Goal: Task Accomplishment & Management: Complete application form

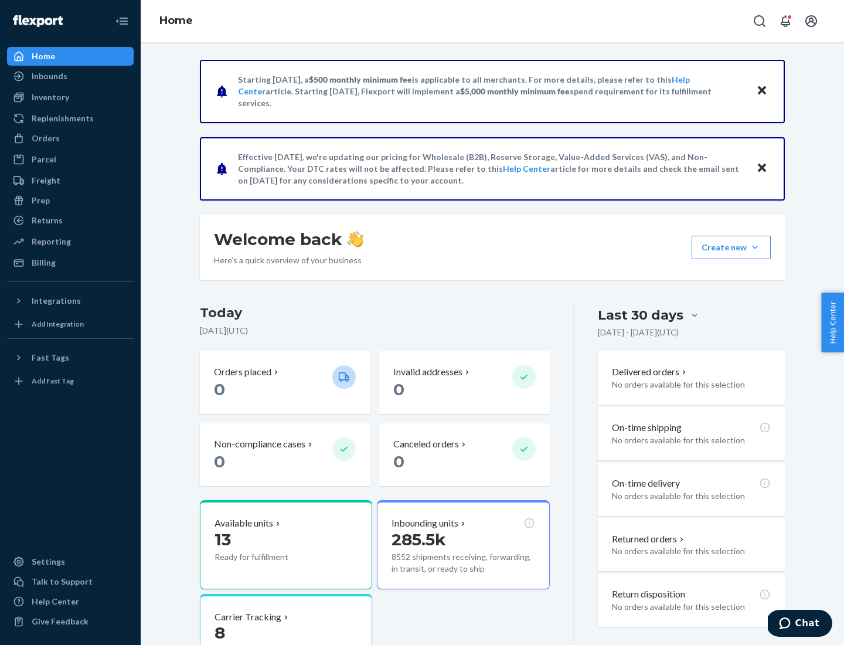
click at [755, 247] on button "Create new Create new inbound Create new order Create new product" at bounding box center [731, 247] width 79 height 23
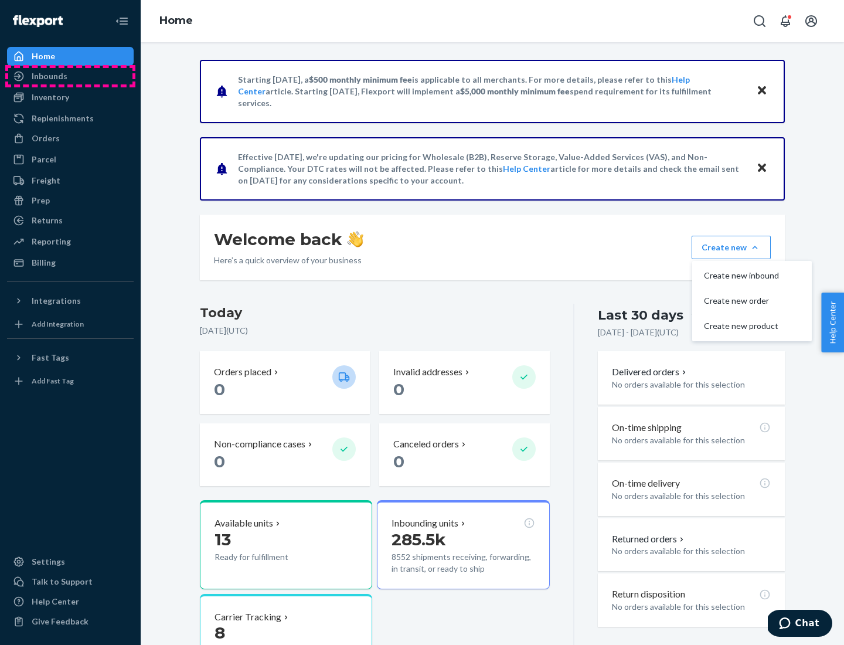
click at [70, 76] on div "Inbounds" at bounding box center [70, 76] width 124 height 16
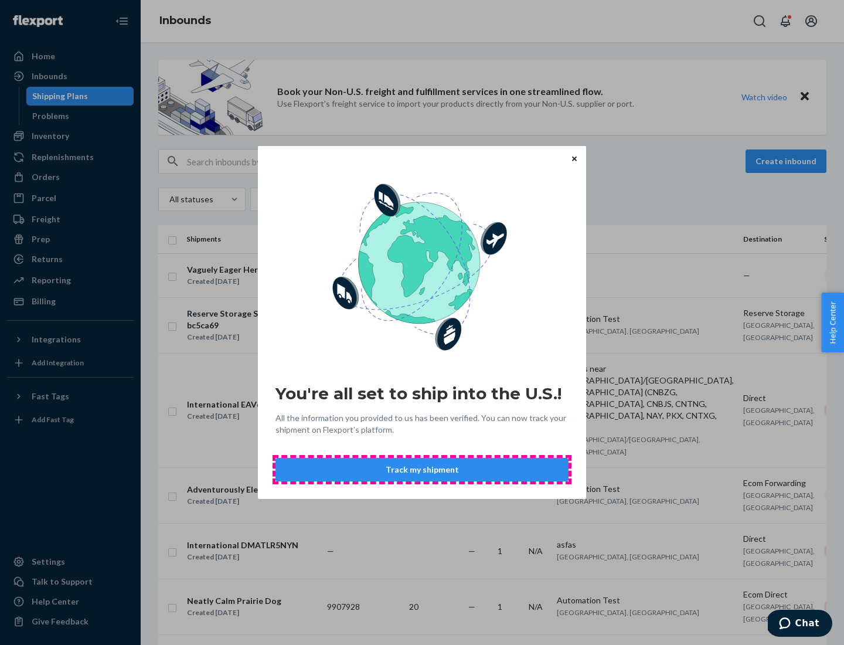
click at [422, 469] on button "Track my shipment" at bounding box center [421, 469] width 293 height 23
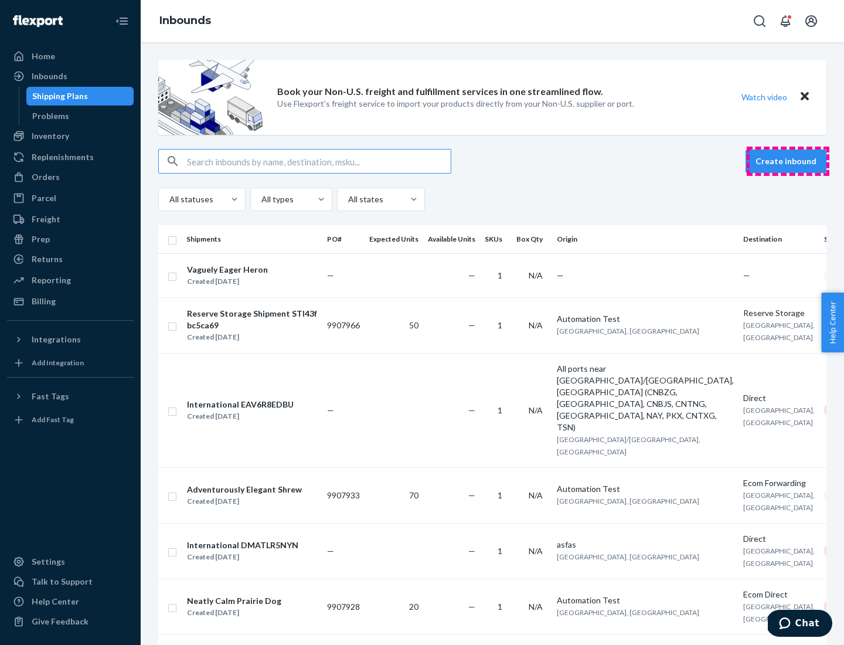
click at [788, 161] on button "Create inbound" at bounding box center [785, 160] width 81 height 23
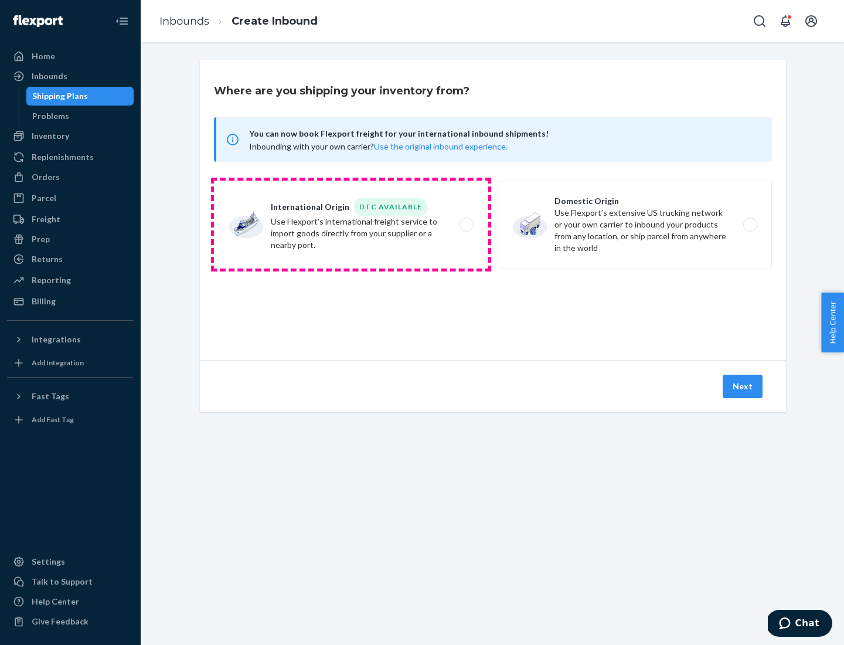
click at [351, 224] on label "International Origin DTC Available Use Flexport's international freight service…" at bounding box center [351, 224] width 274 height 88
click at [466, 224] on input "International Origin DTC Available Use Flexport's international freight service…" at bounding box center [470, 225] width 8 height 8
radio input "true"
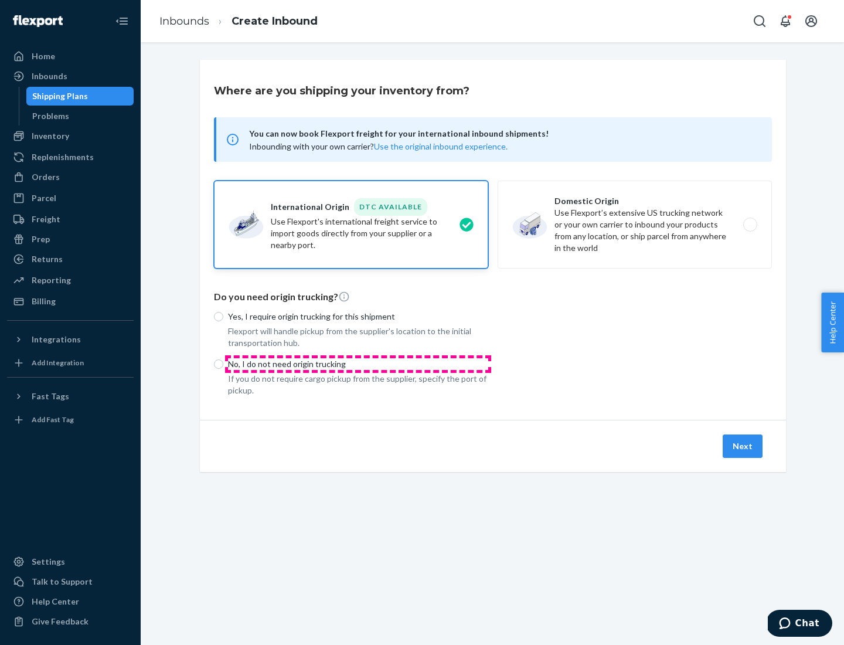
click at [358, 363] on p "No, I do not need origin trucking" at bounding box center [358, 364] width 260 height 12
click at [223, 363] on input "No, I do not need origin trucking" at bounding box center [218, 363] width 9 height 9
radio input "true"
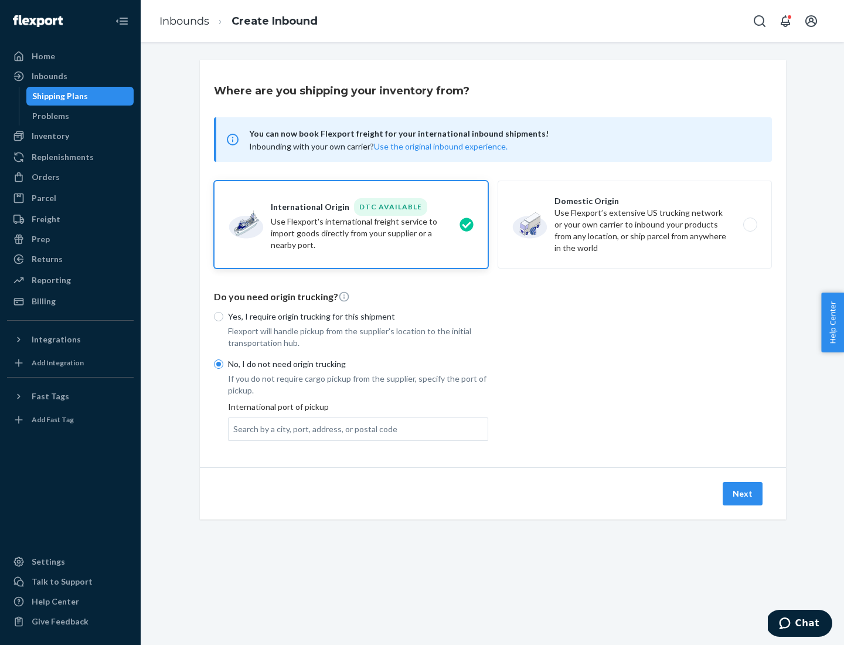
click at [312, 428] on div "Search by a city, port, address, or postal code" at bounding box center [315, 429] width 164 height 12
click at [234, 428] on input "Search by a city, port, address, or postal code" at bounding box center [233, 429] width 1 height 12
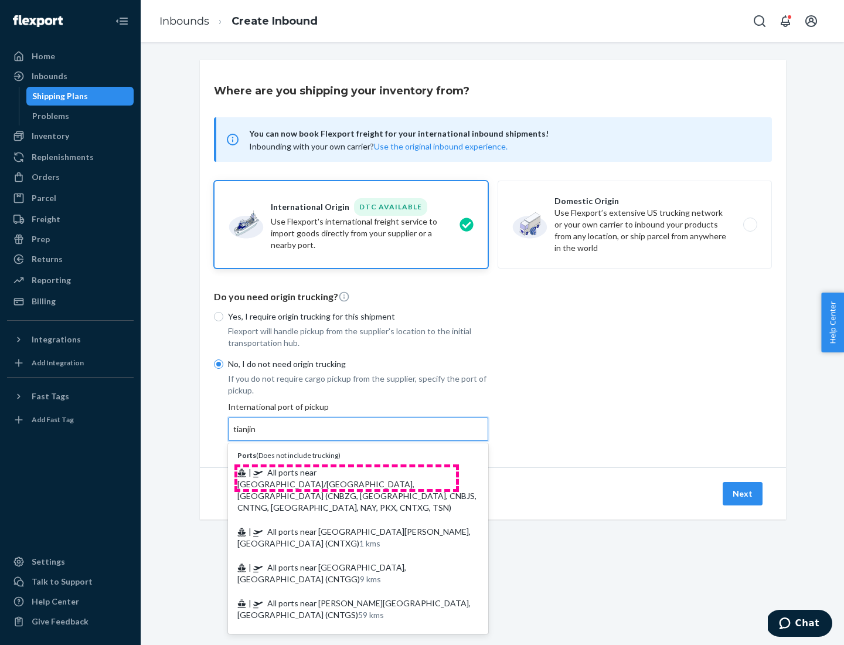
click at [346, 472] on span "| All ports near [GEOGRAPHIC_DATA]/[GEOGRAPHIC_DATA], [GEOGRAPHIC_DATA] (CNBZG,…" at bounding box center [356, 489] width 239 height 45
click at [257, 435] on input "tianjin" at bounding box center [245, 429] width 24 height 12
type input "All ports near [GEOGRAPHIC_DATA]/[GEOGRAPHIC_DATA], [GEOGRAPHIC_DATA] (CNBZG, […"
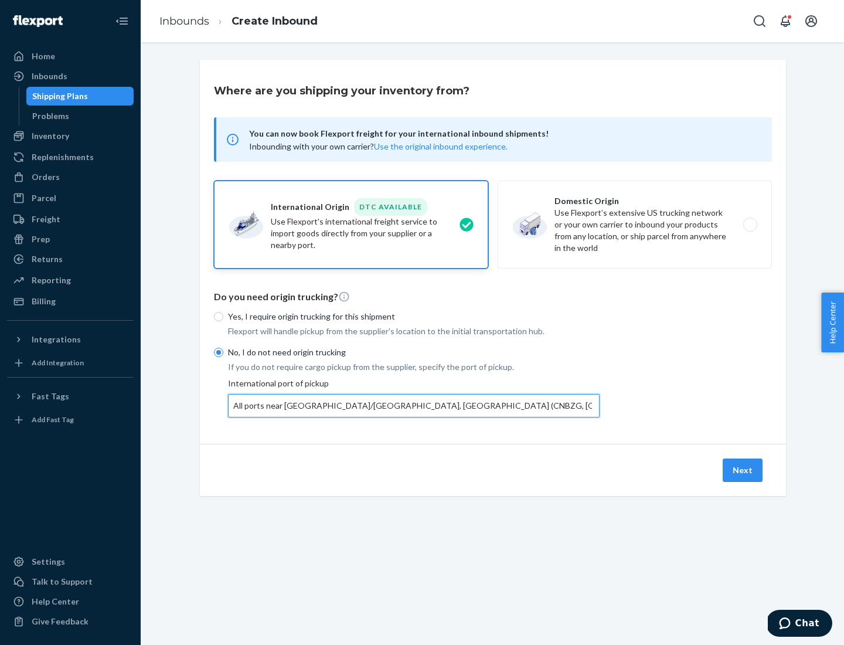
click at [743, 469] on button "Next" at bounding box center [743, 469] width 40 height 23
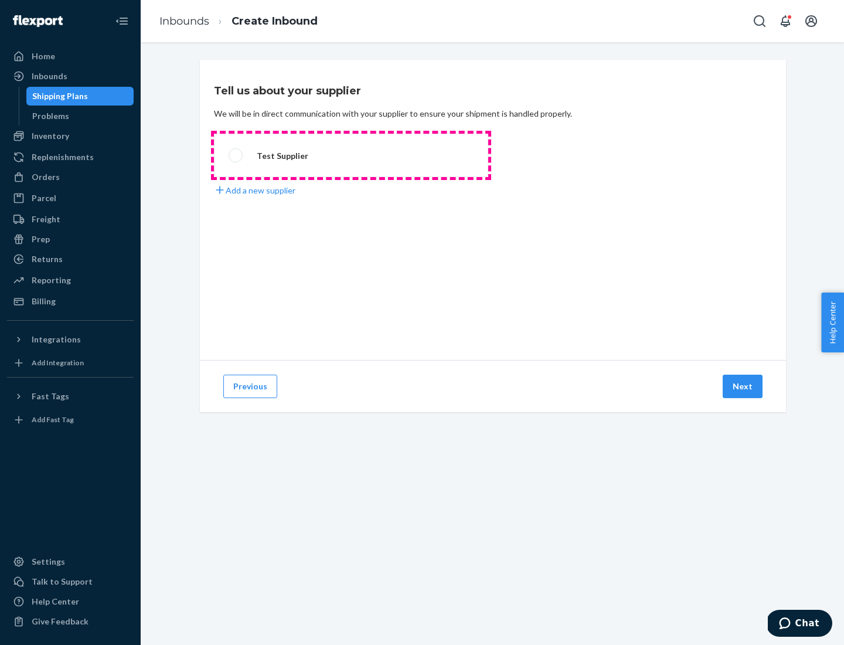
click at [351, 155] on label "Test Supplier" at bounding box center [351, 155] width 274 height 43
click at [236, 155] on input "Test Supplier" at bounding box center [233, 156] width 8 height 8
radio input "true"
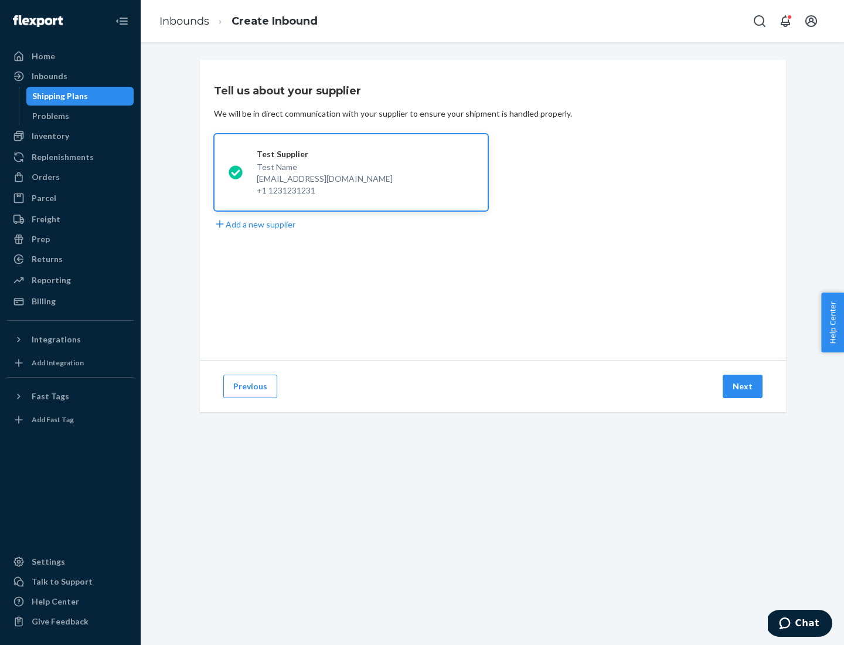
click at [743, 386] on button "Next" at bounding box center [743, 385] width 40 height 23
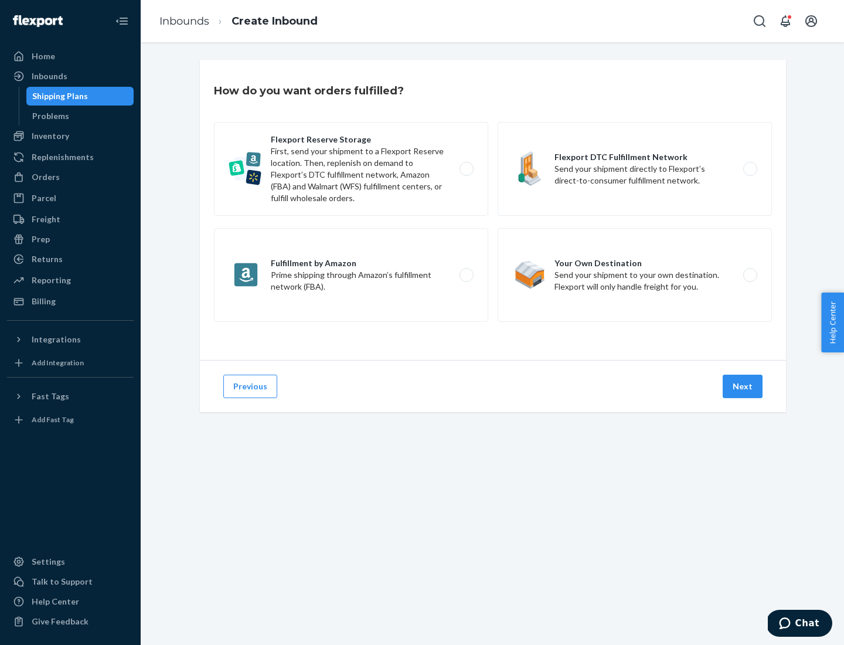
click at [351, 169] on label "Flexport Reserve Storage First, send your shipment to a Flexport Reserve locati…" at bounding box center [351, 169] width 274 height 94
click at [466, 169] on input "Flexport Reserve Storage First, send your shipment to a Flexport Reserve locati…" at bounding box center [470, 169] width 8 height 8
radio input "true"
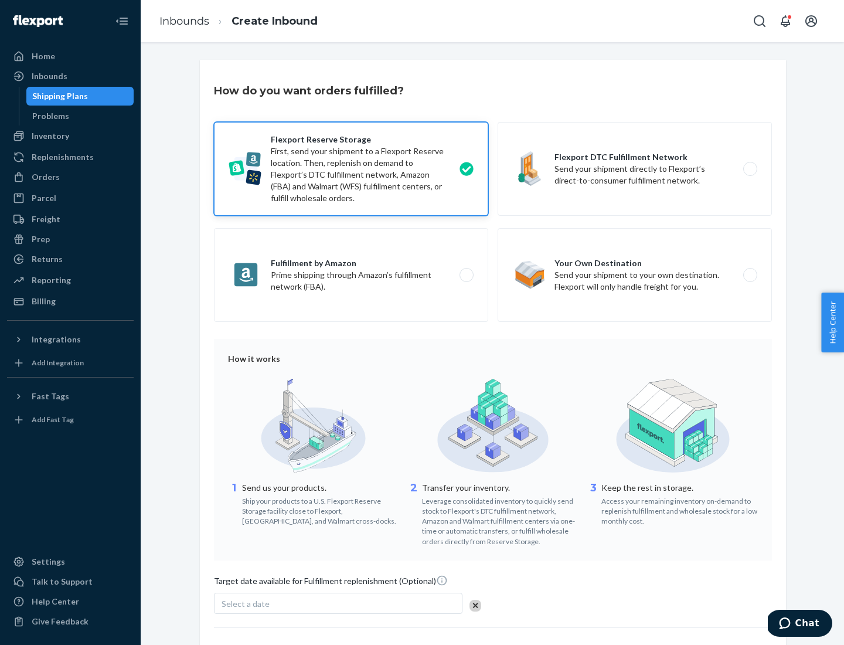
scroll to position [96, 0]
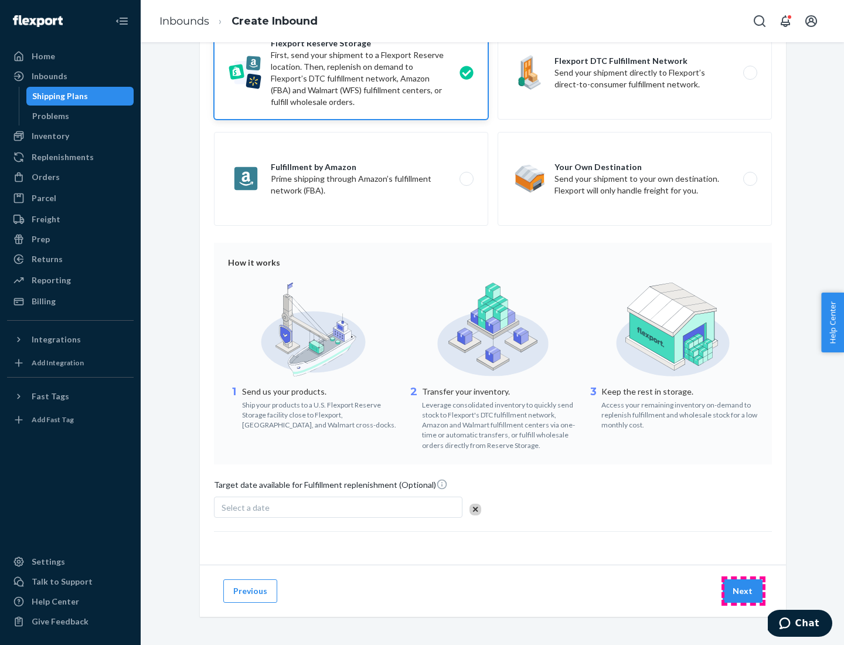
click at [743, 590] on button "Next" at bounding box center [743, 590] width 40 height 23
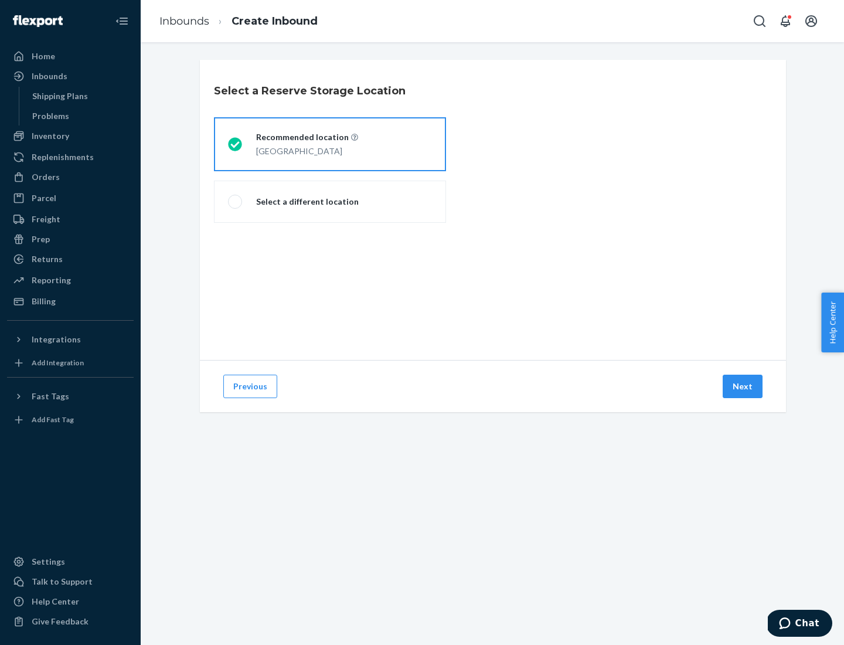
click at [330, 144] on div "[GEOGRAPHIC_DATA]" at bounding box center [307, 150] width 102 height 14
click at [236, 144] on input "Recommended location [GEOGRAPHIC_DATA]" at bounding box center [232, 145] width 8 height 8
click at [743, 386] on button "Next" at bounding box center [743, 385] width 40 height 23
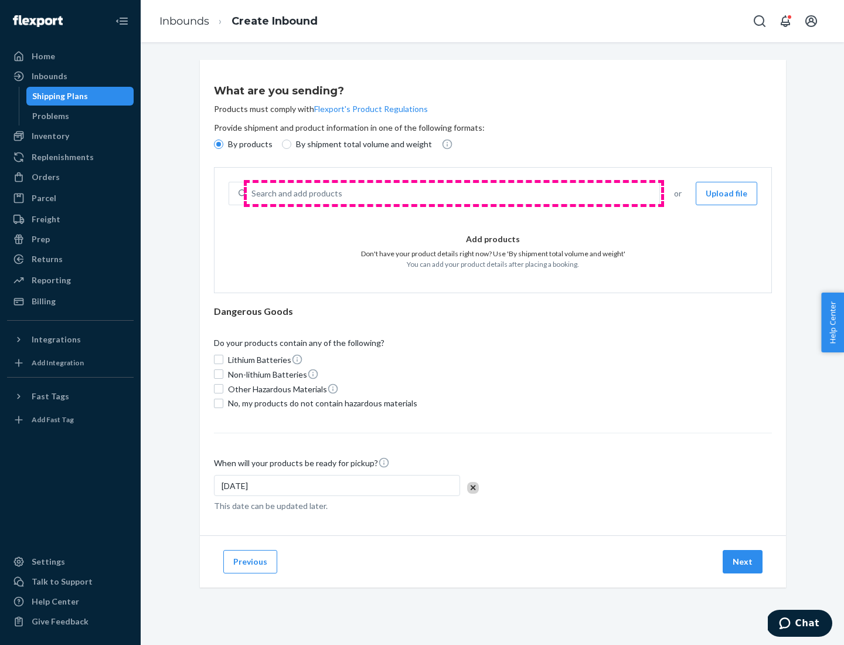
click at [454, 193] on div "Search and add products" at bounding box center [453, 193] width 413 height 21
click at [253, 193] on input "Search and add products" at bounding box center [251, 194] width 1 height 12
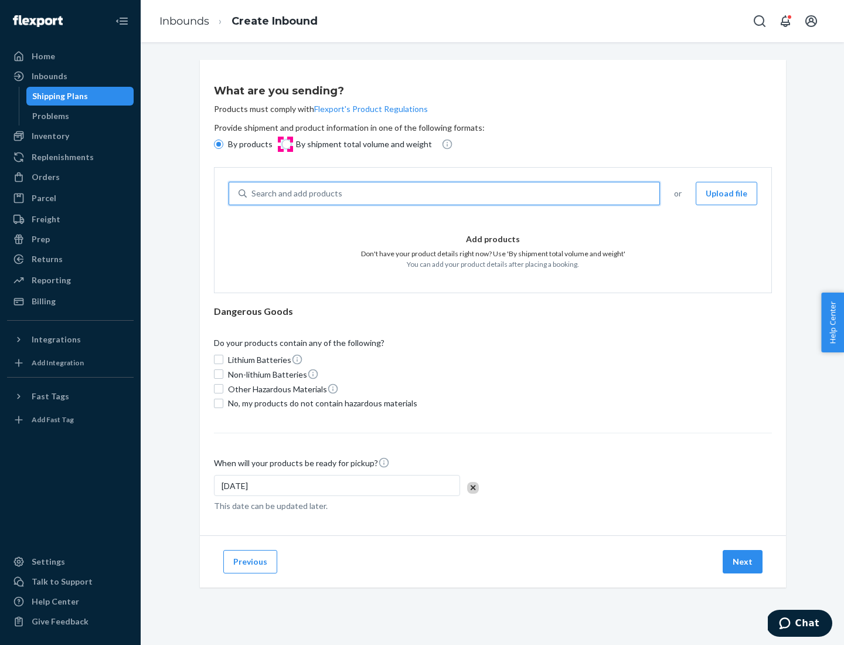
click at [285, 144] on input "By shipment total volume and weight" at bounding box center [286, 143] width 9 height 9
radio input "true"
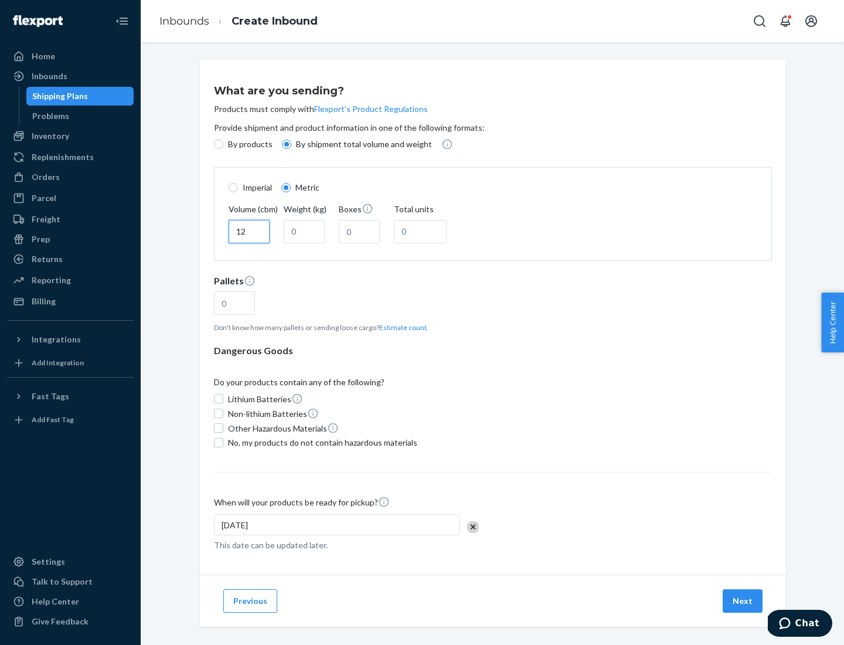
type input "12"
type input "22"
type input "222"
type input "121"
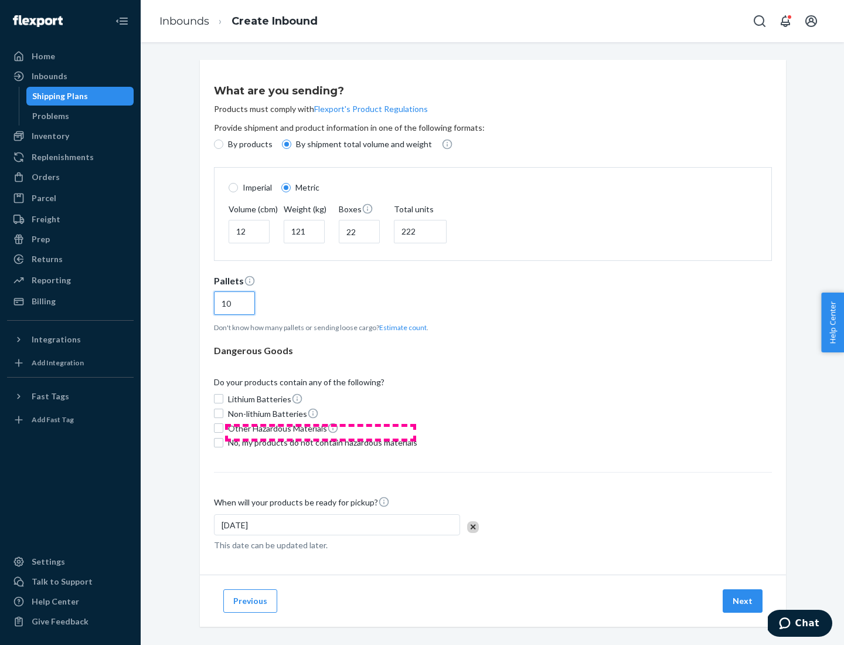
scroll to position [10, 0]
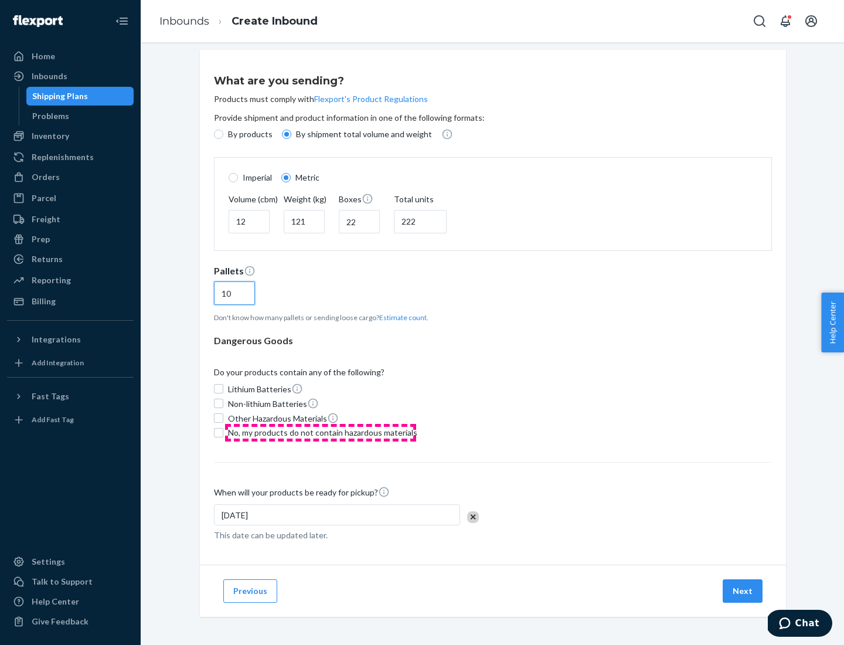
type input "10"
click at [321, 432] on span "No, my products do not contain hazardous materials" at bounding box center [322, 433] width 189 height 12
click at [223, 432] on input "No, my products do not contain hazardous materials" at bounding box center [218, 432] width 9 height 9
checkbox input "true"
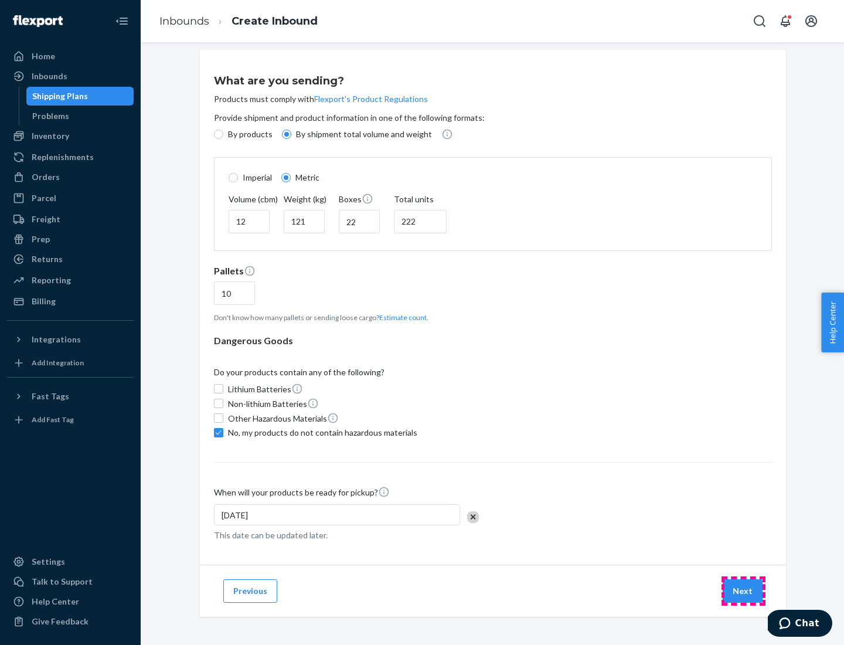
click at [743, 590] on button "Next" at bounding box center [743, 590] width 40 height 23
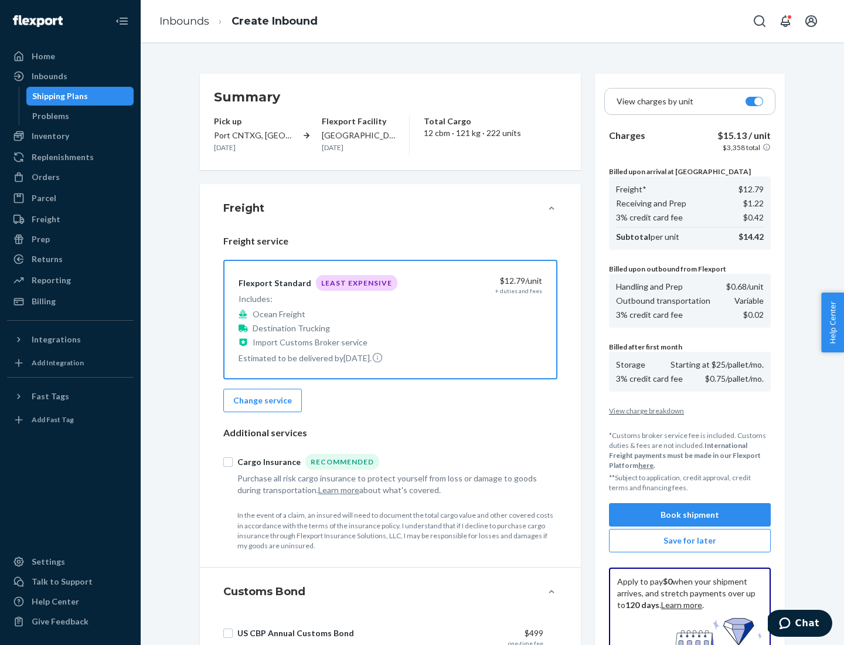
scroll to position [171, 0]
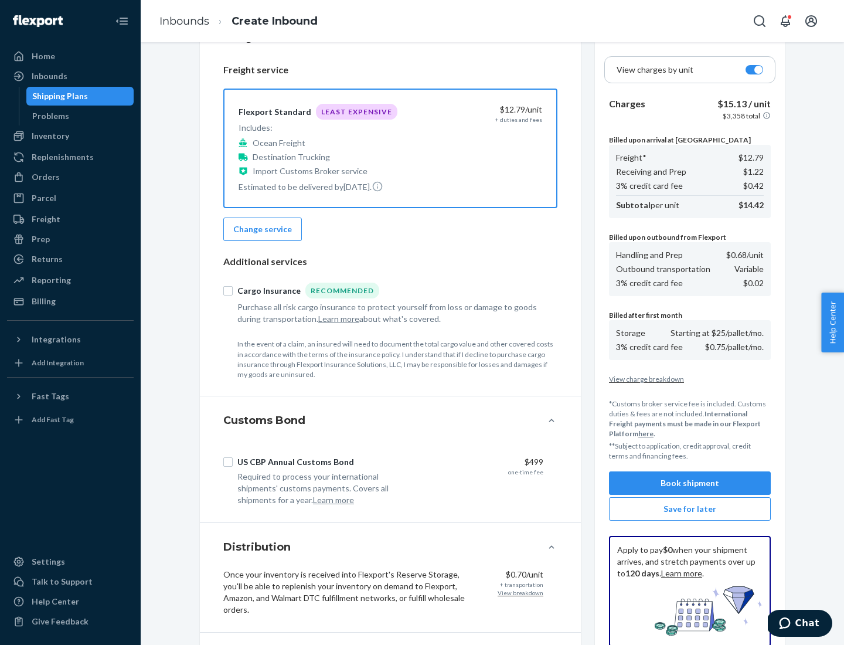
click at [690, 483] on button "Book shipment" at bounding box center [690, 482] width 162 height 23
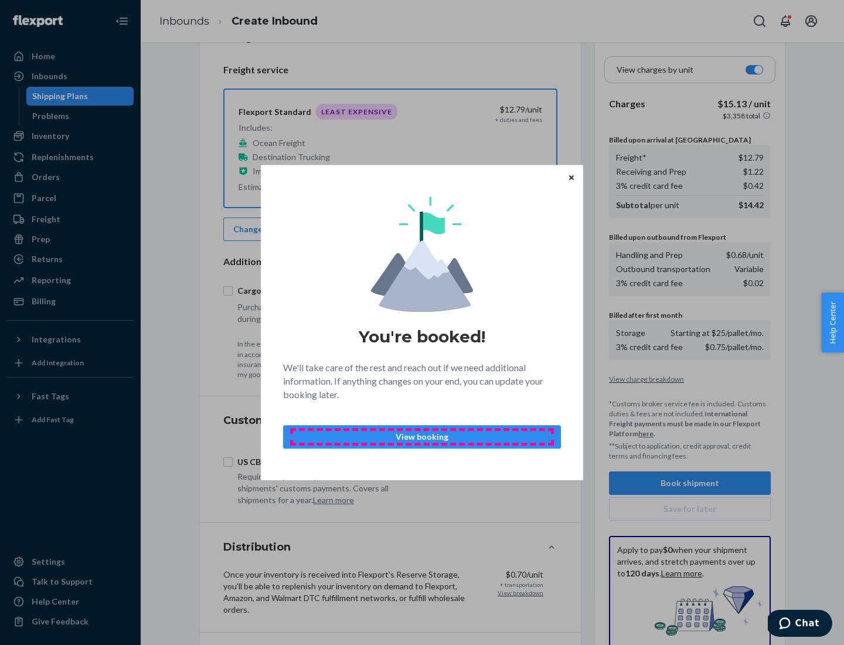
click at [422, 436] on p "View booking" at bounding box center [422, 437] width 258 height 12
